Goal: Task Accomplishment & Management: Manage account settings

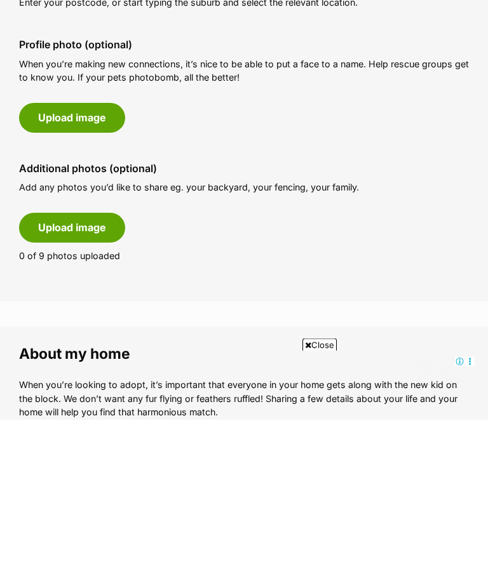
scroll to position [608, 0]
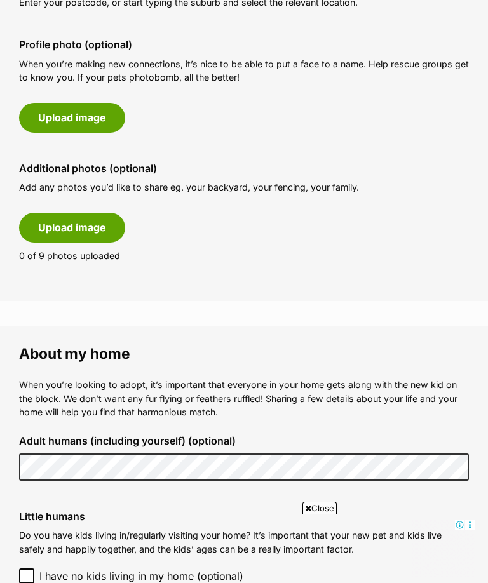
click at [85, 118] on button "Upload image" at bounding box center [72, 117] width 106 height 29
click at [74, 112] on button "Upload image" at bounding box center [72, 117] width 106 height 29
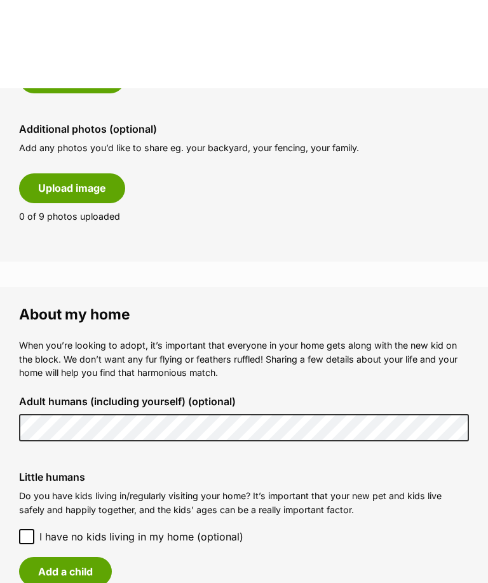
scroll to position [641, 0]
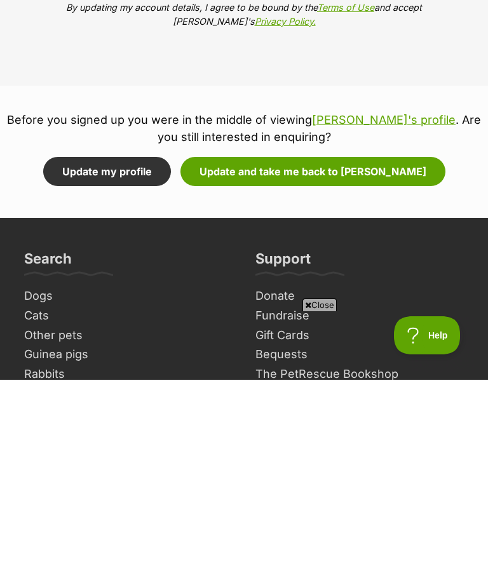
click at [283, 360] on button "Update and take me back to Buddy" at bounding box center [312, 374] width 265 height 29
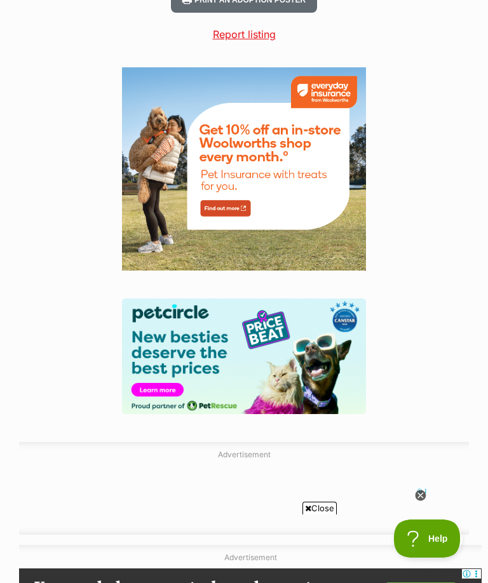
scroll to position [1471, 0]
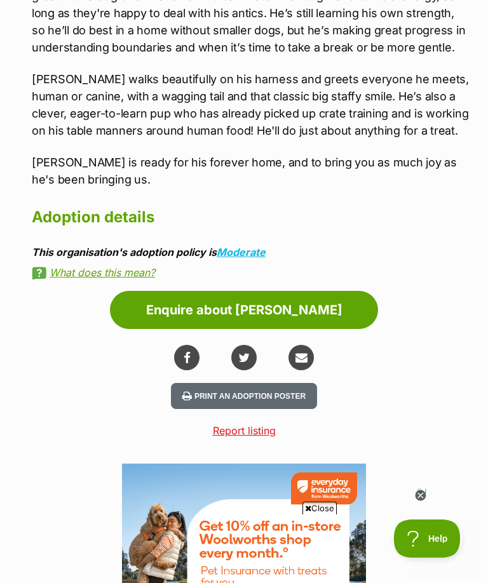
click at [231, 291] on link "Enquire about [PERSON_NAME]" at bounding box center [244, 310] width 268 height 38
